Goal: Transaction & Acquisition: Purchase product/service

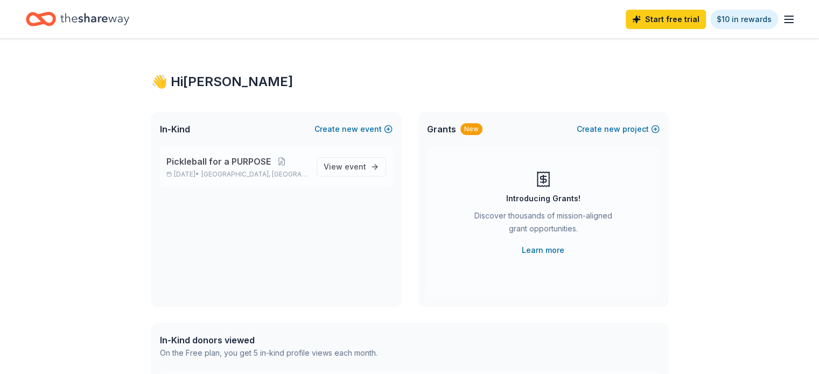
click at [232, 159] on span "Pickleball for a PURPOSE" at bounding box center [218, 161] width 104 height 13
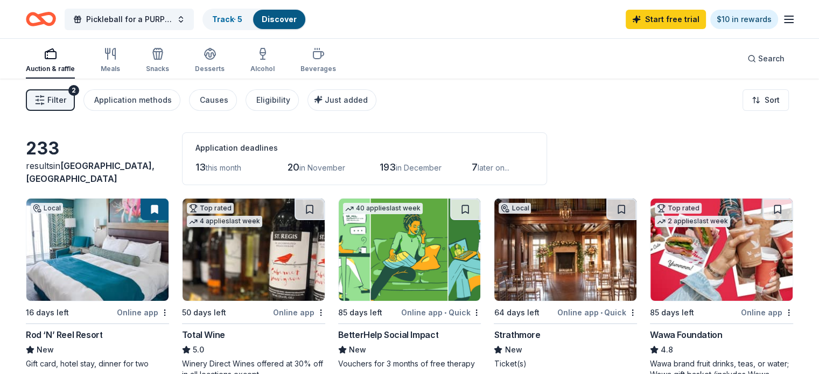
click at [57, 53] on icon "button" at bounding box center [50, 53] width 13 height 13
click at [164, 57] on icon "button" at bounding box center [157, 53] width 13 height 13
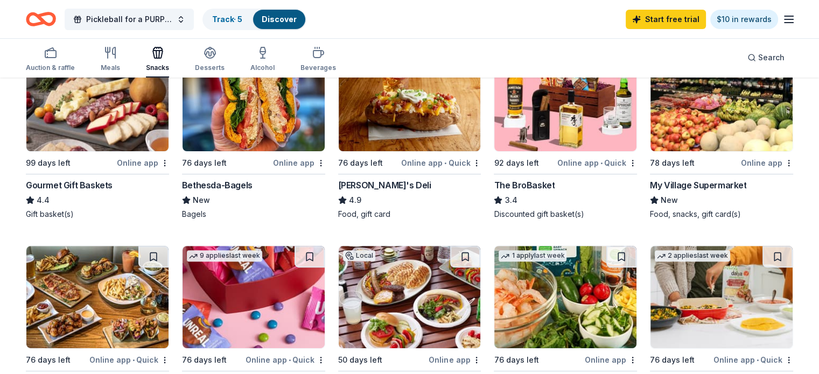
scroll to position [269, 0]
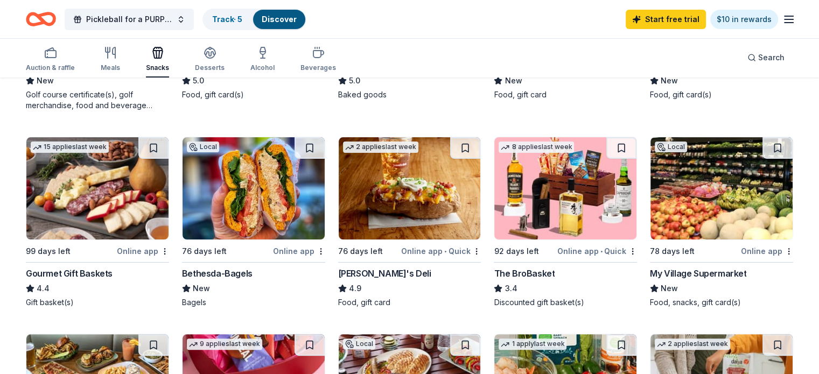
click at [164, 54] on icon "button" at bounding box center [157, 52] width 13 height 13
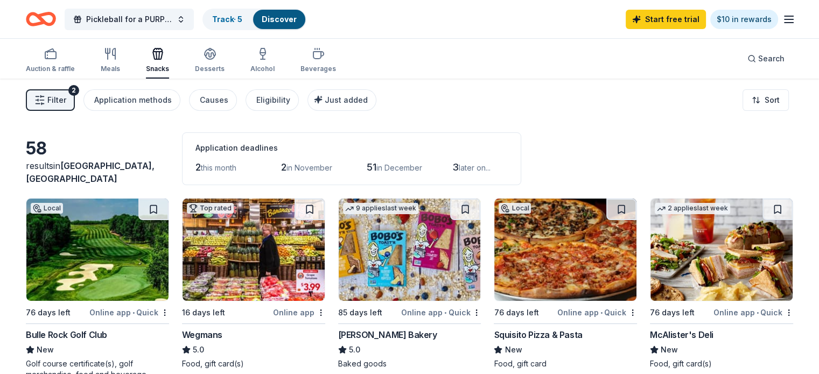
scroll to position [0, 0]
click at [216, 58] on icon "button" at bounding box center [209, 53] width 13 height 13
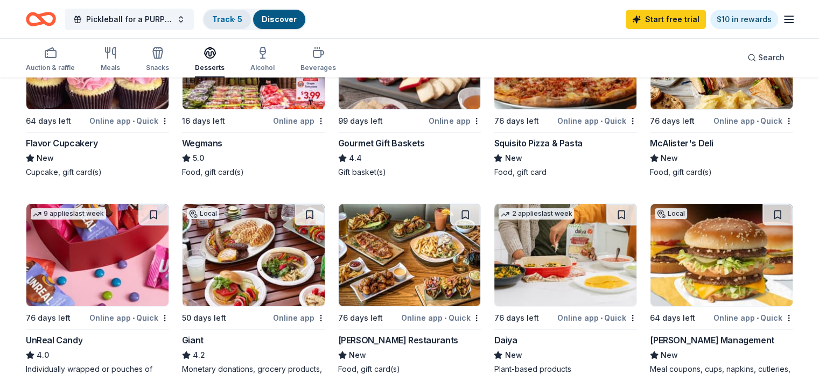
scroll to position [106, 0]
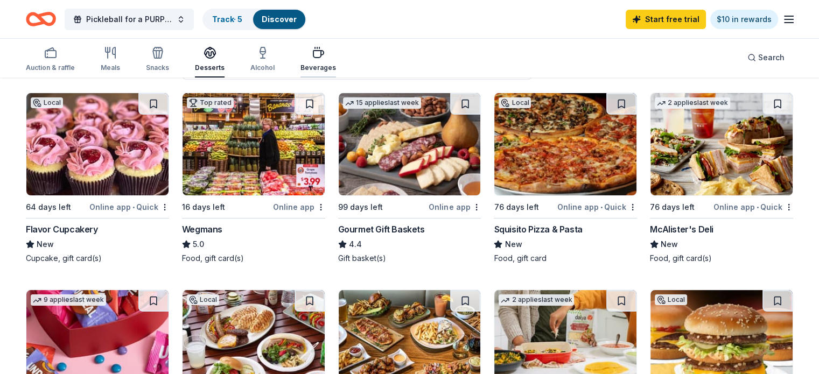
click at [325, 53] on icon "button" at bounding box center [318, 52] width 13 height 13
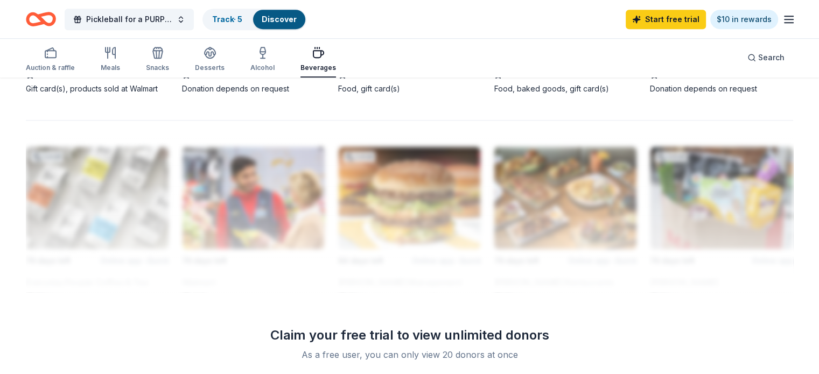
scroll to position [915, 0]
